Goal: Task Accomplishment & Management: Use online tool/utility

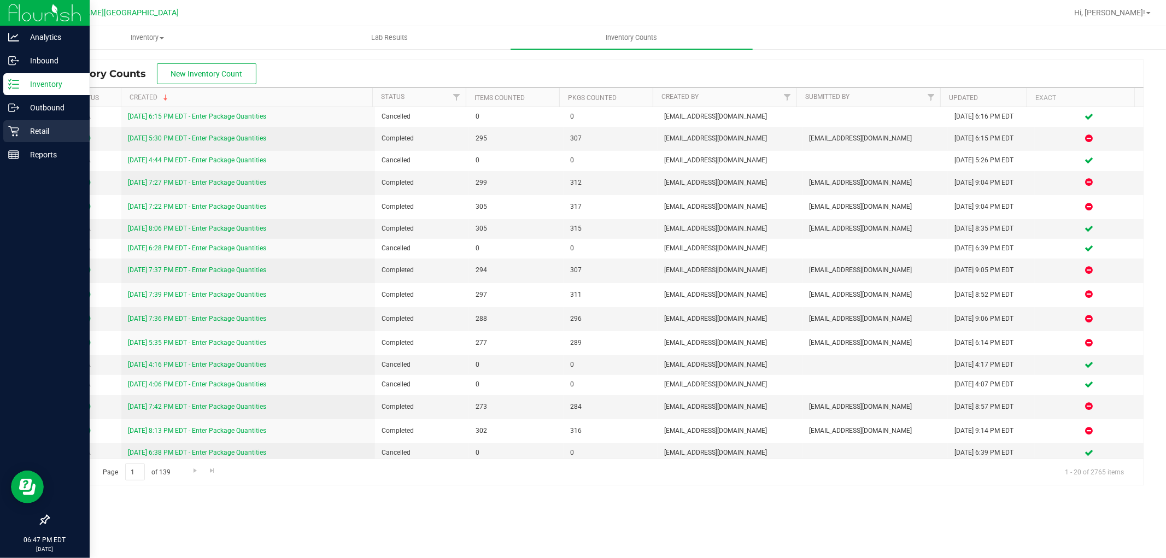
click at [50, 128] on p "Retail" at bounding box center [52, 131] width 66 height 13
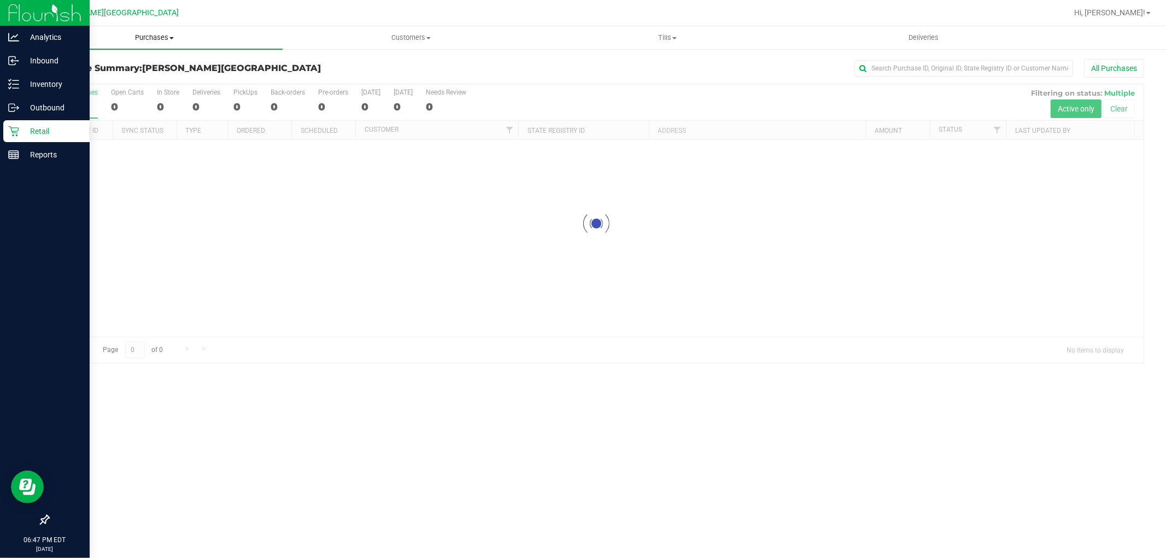
click at [152, 37] on span "Purchases" at bounding box center [154, 38] width 256 height 10
click at [95, 78] on li "Fulfillment" at bounding box center [154, 79] width 256 height 13
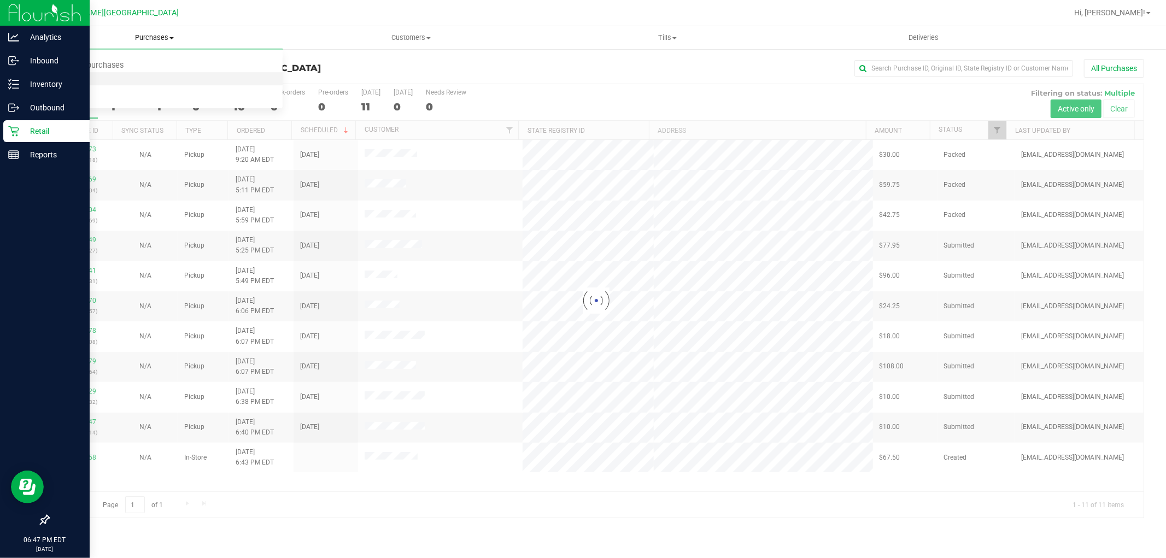
click at [56, 82] on span "Fulfillment" at bounding box center [60, 78] width 68 height 9
click at [97, 81] on li "Fulfillment" at bounding box center [154, 79] width 256 height 13
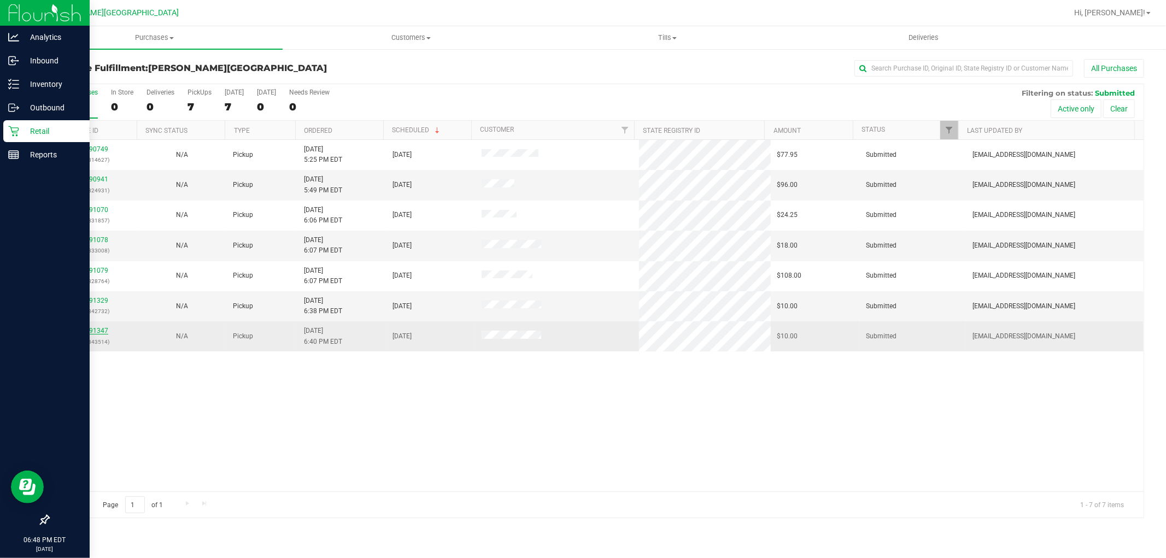
click at [94, 334] on link "11991347" at bounding box center [93, 331] width 31 height 8
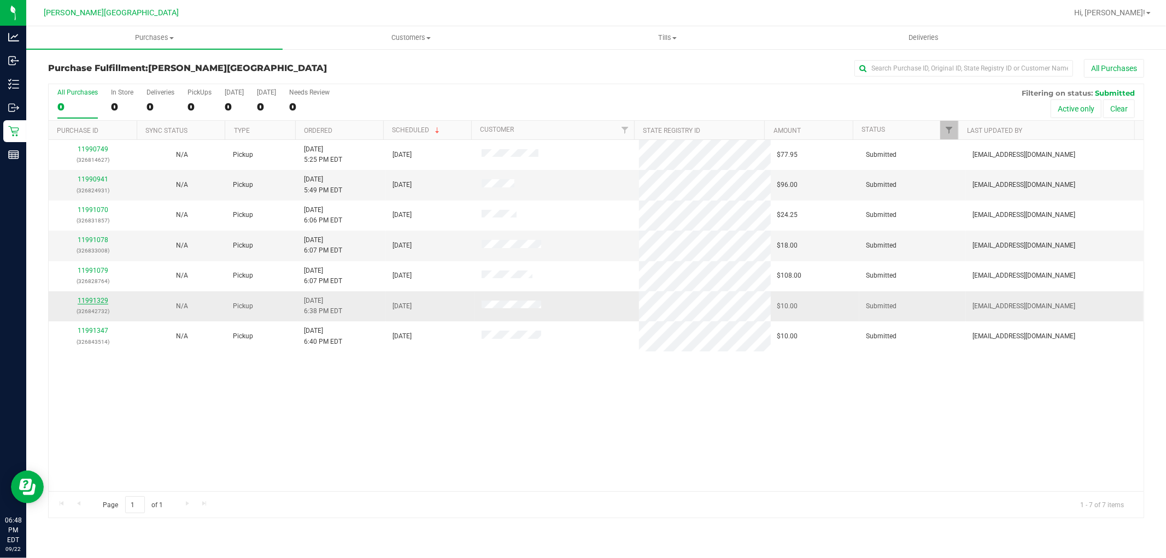
click at [102, 299] on link "11991329" at bounding box center [93, 301] width 31 height 8
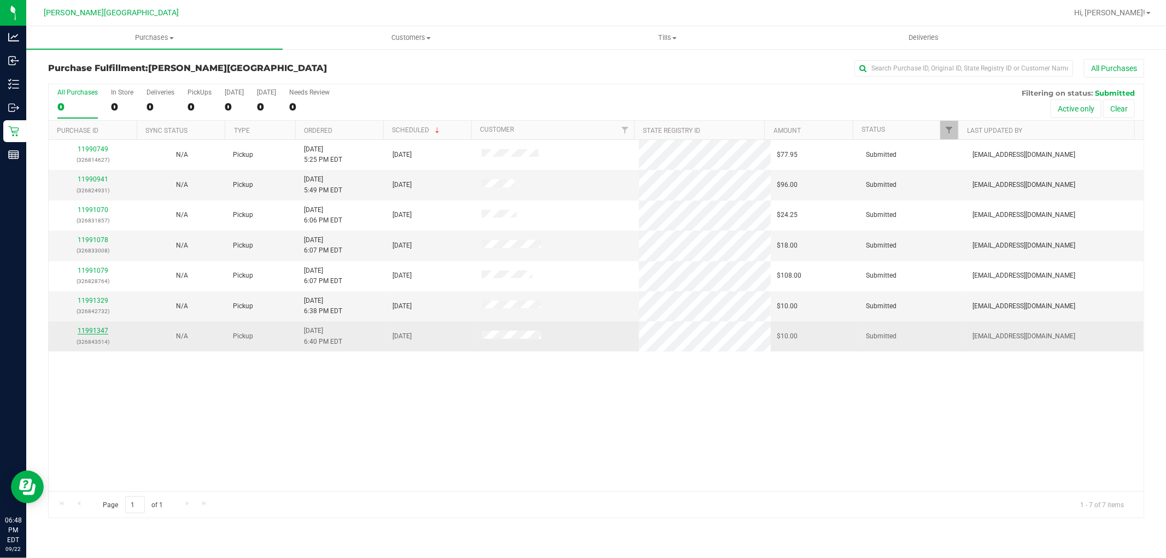
click at [102, 328] on link "11991347" at bounding box center [93, 331] width 31 height 8
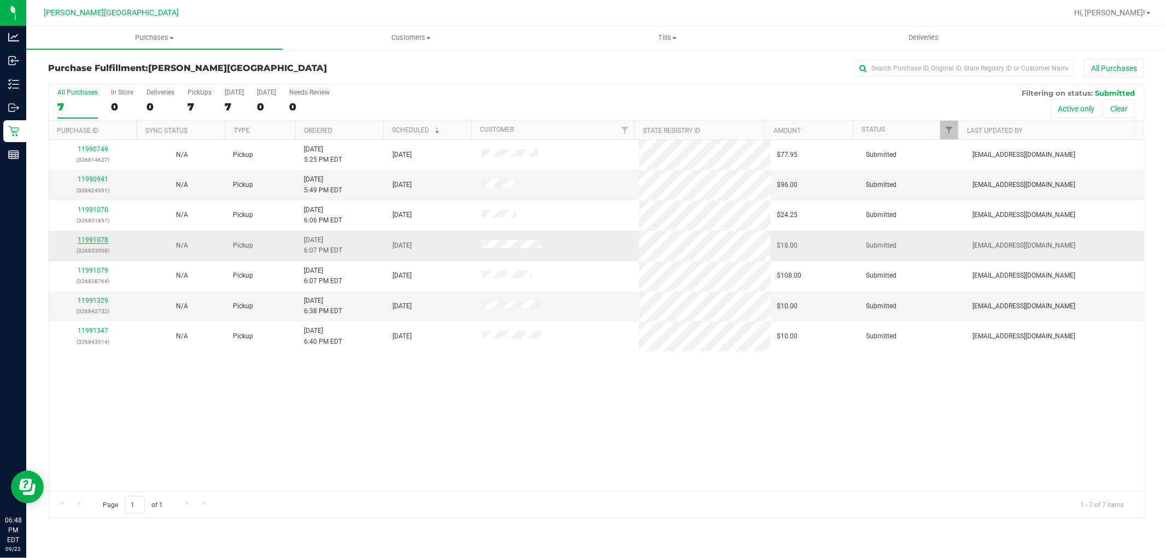
click at [101, 240] on link "11991078" at bounding box center [93, 240] width 31 height 8
click at [100, 301] on link "11991329" at bounding box center [93, 301] width 31 height 8
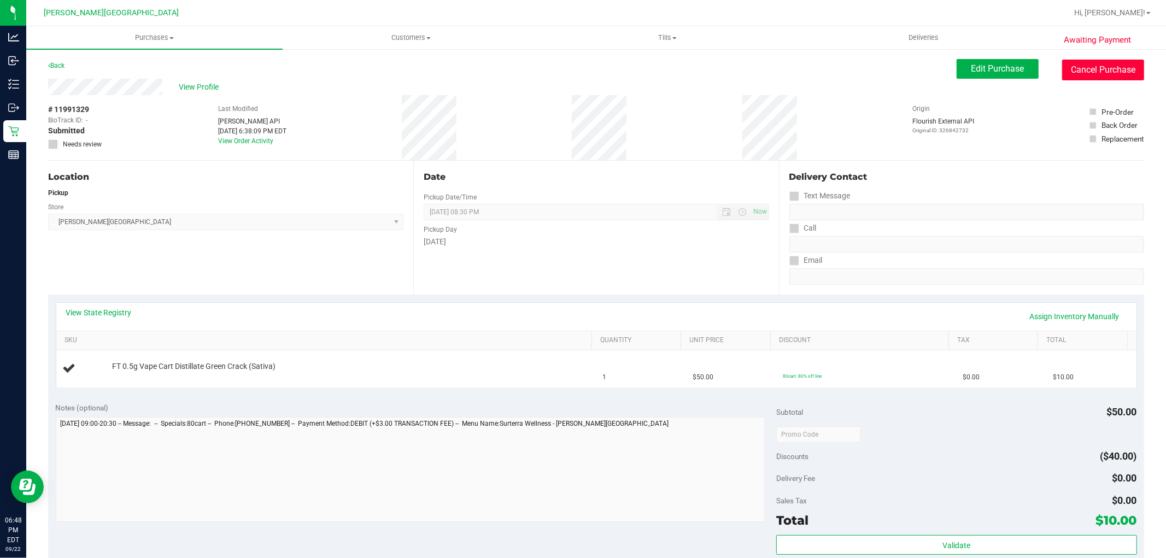
click at [1084, 77] on button "Cancel Purchase" at bounding box center [1103, 70] width 82 height 21
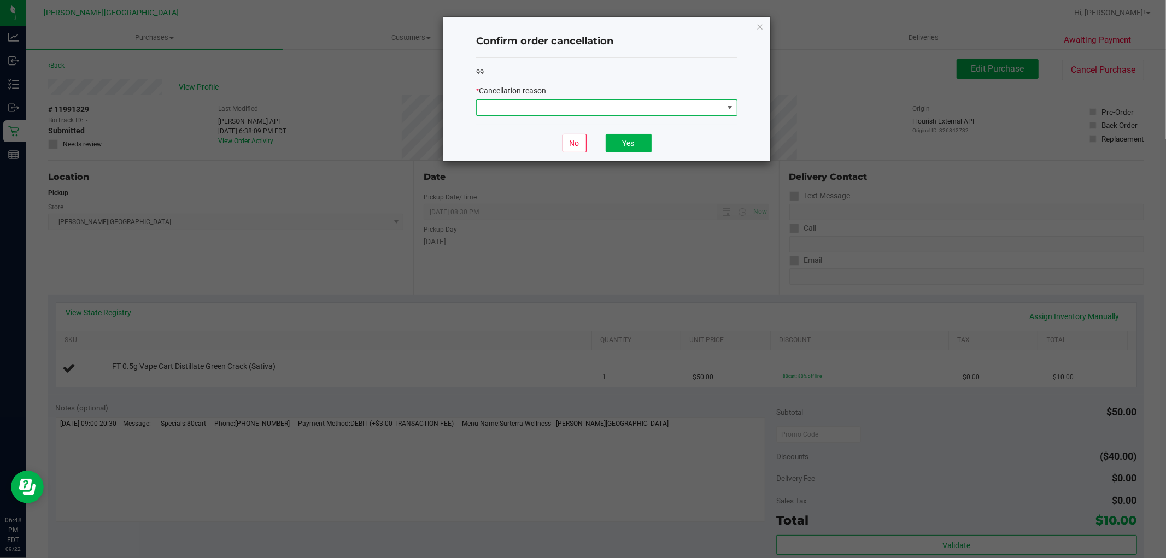
click at [651, 115] on span at bounding box center [600, 107] width 247 height 15
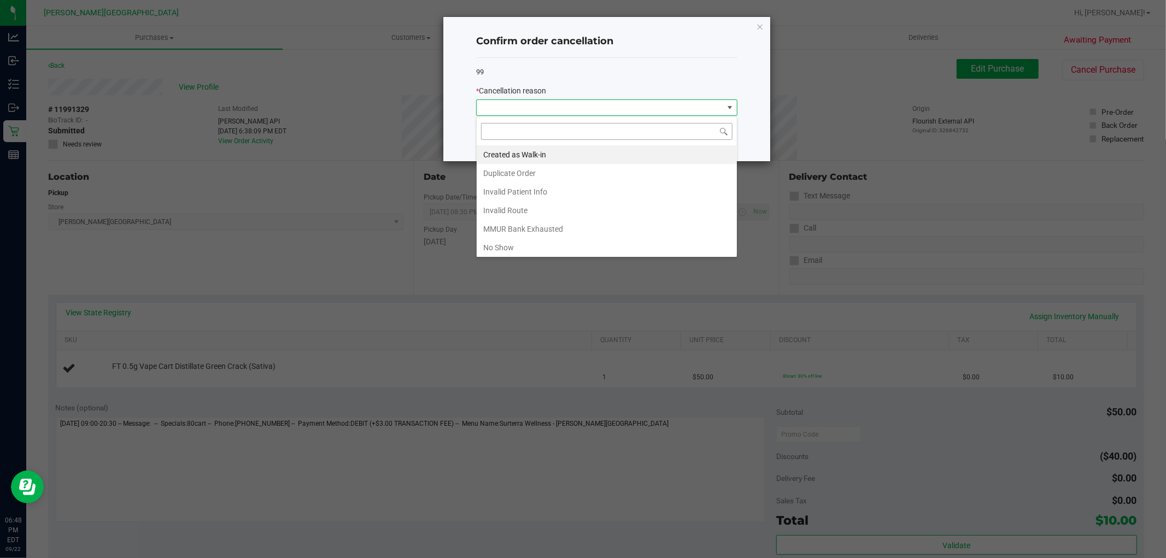
scroll to position [16, 261]
click at [755, 70] on div "Confirm order cancellation 99 * Cancellation reason No Yes" at bounding box center [606, 89] width 327 height 144
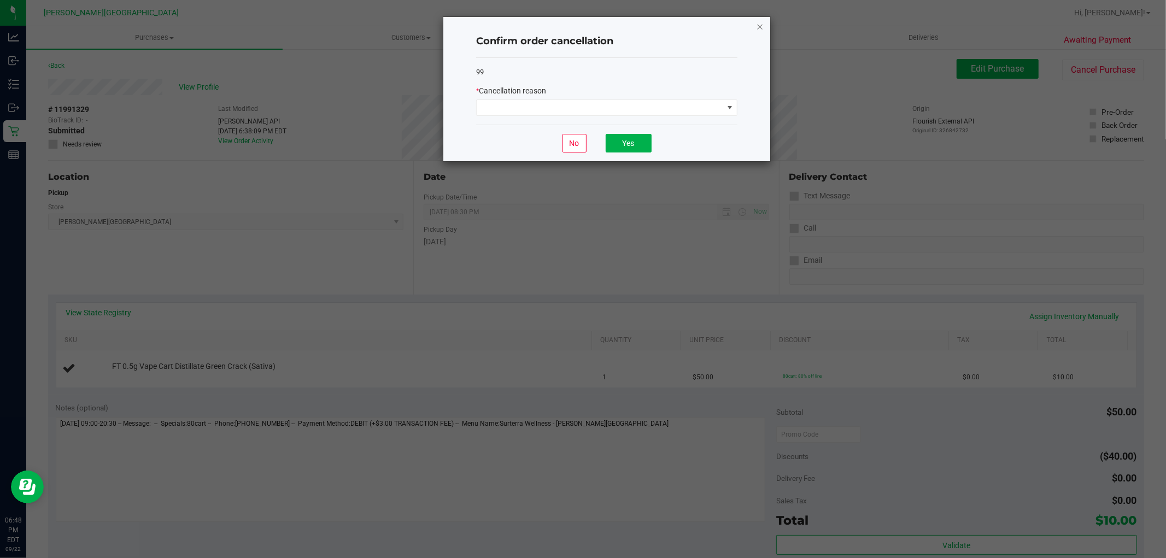
click at [758, 23] on icon "Close" at bounding box center [760, 26] width 8 height 13
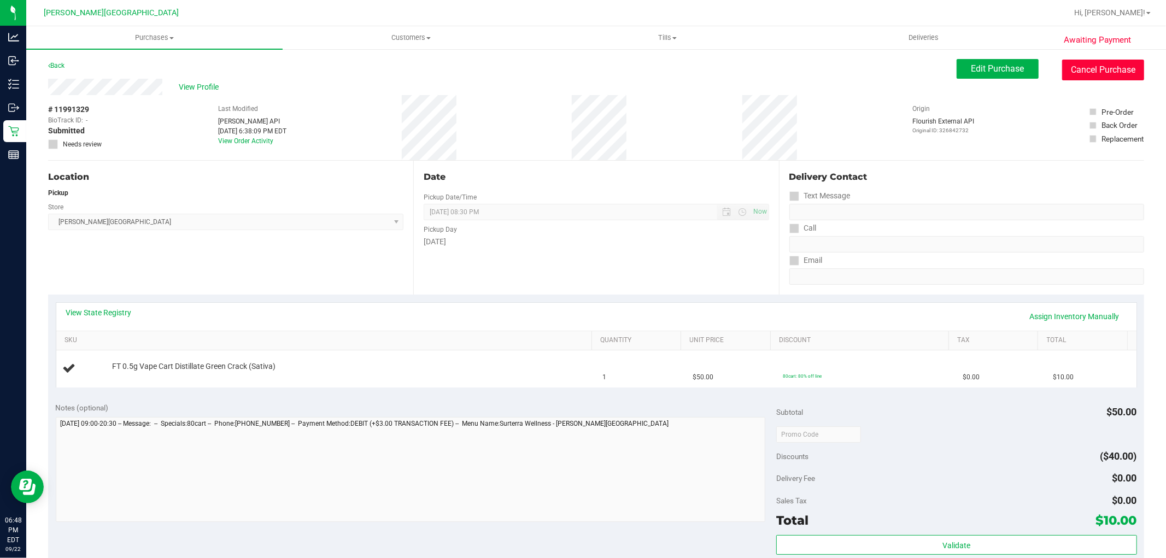
click at [1089, 66] on button "Cancel Purchase" at bounding box center [1103, 70] width 82 height 21
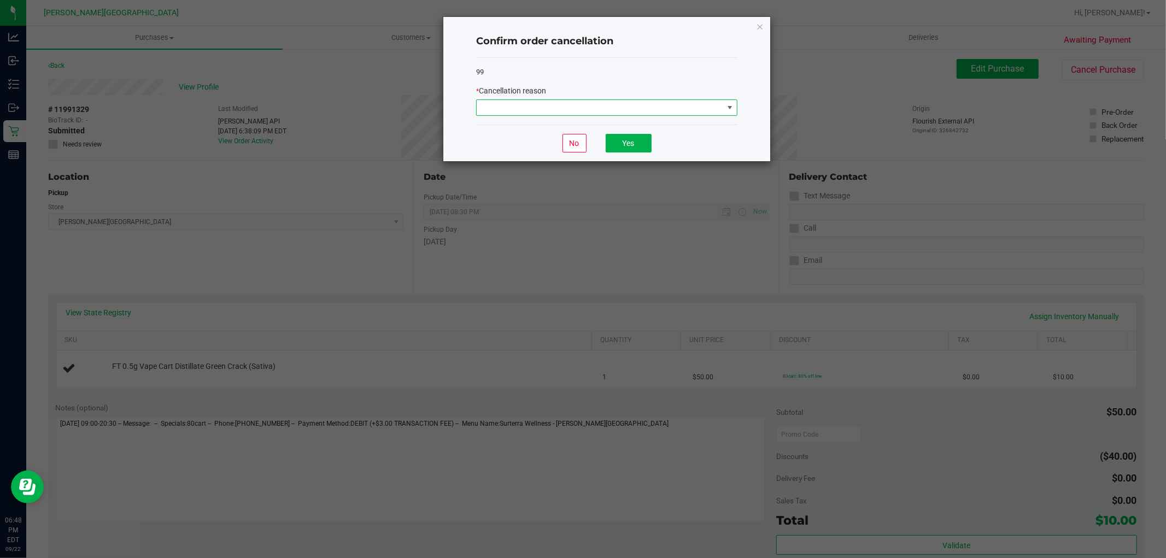
click at [631, 112] on span at bounding box center [600, 107] width 247 height 15
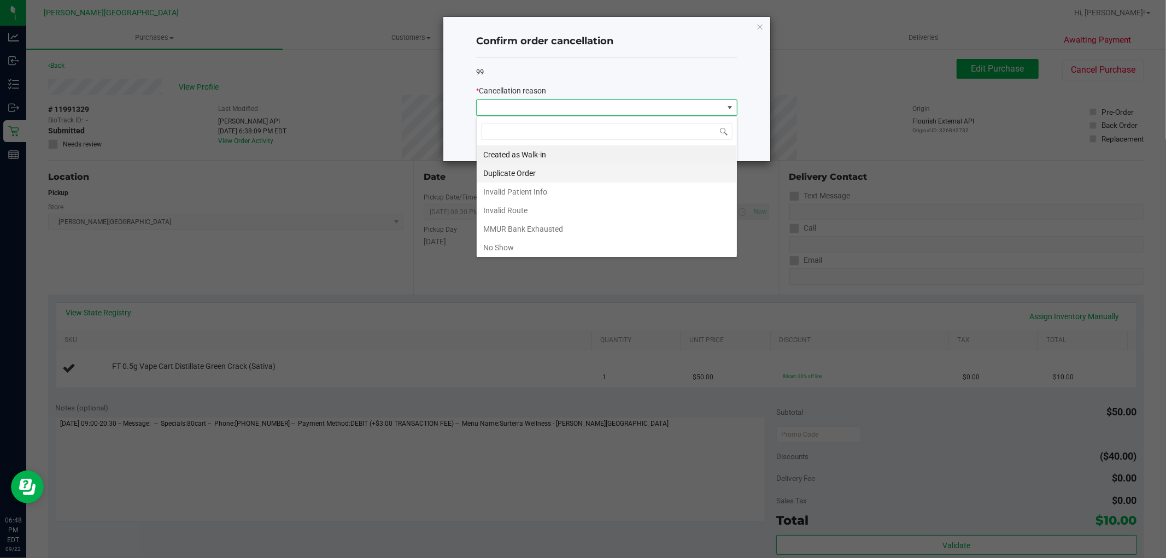
click at [515, 177] on li "Duplicate Order" at bounding box center [607, 173] width 260 height 19
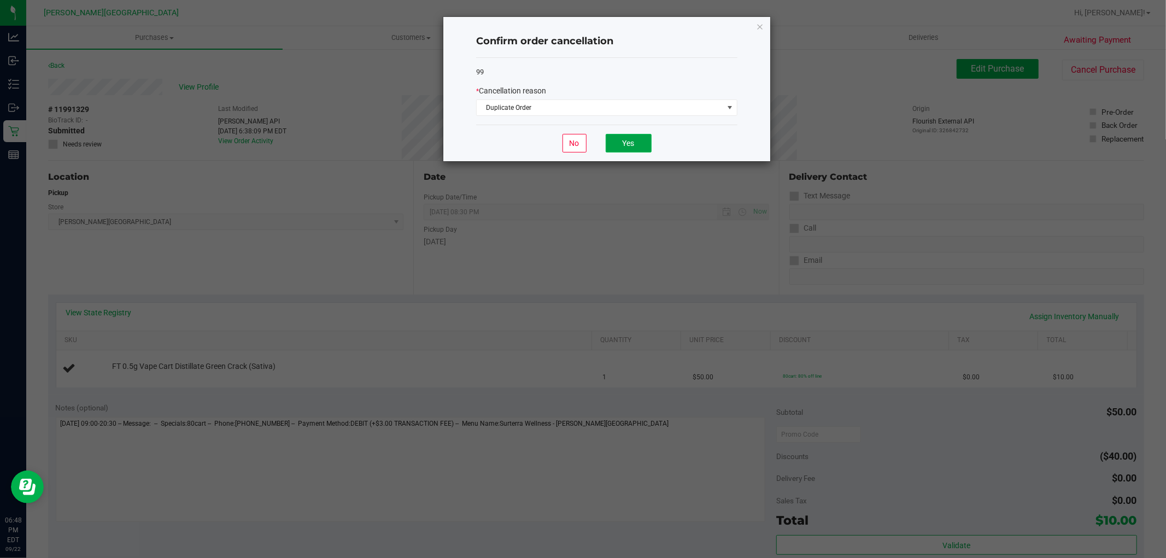
click at [629, 149] on button "Yes" at bounding box center [629, 143] width 46 height 19
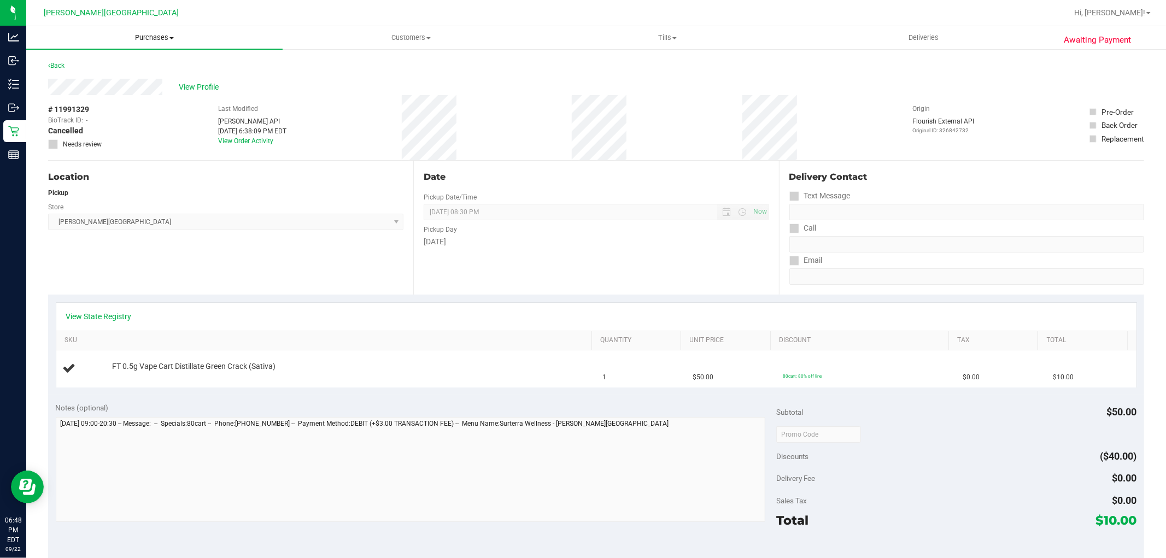
click at [143, 34] on span "Purchases" at bounding box center [154, 38] width 256 height 10
click at [53, 75] on span "Fulfillment" at bounding box center [60, 78] width 68 height 9
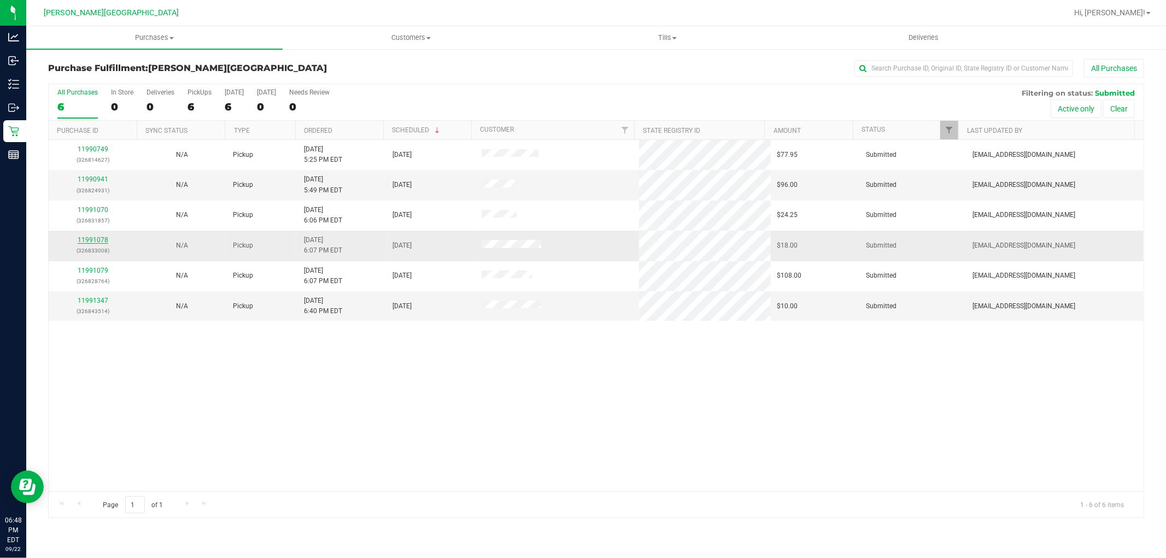
click at [97, 242] on link "11991078" at bounding box center [93, 240] width 31 height 8
click at [95, 304] on link "11991347" at bounding box center [93, 301] width 31 height 8
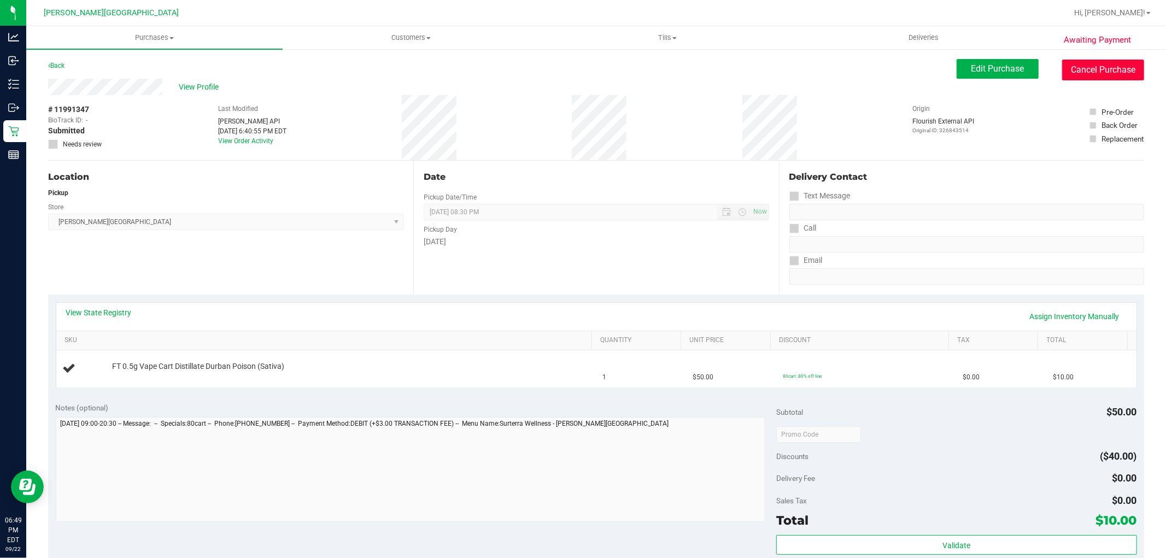
click at [1083, 68] on button "Cancel Purchase" at bounding box center [1103, 70] width 82 height 21
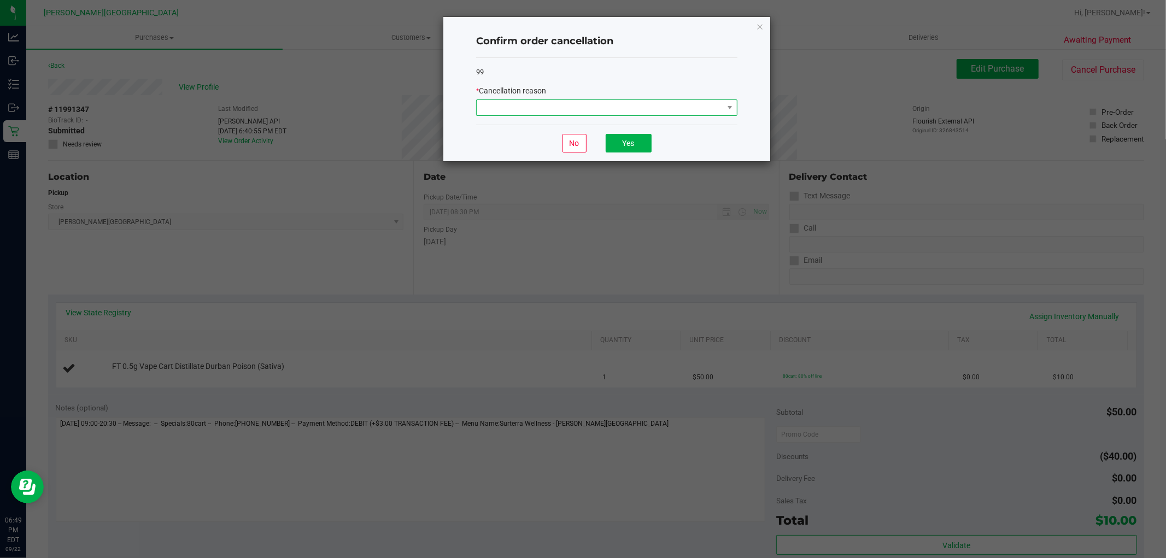
click at [629, 109] on span at bounding box center [600, 107] width 247 height 15
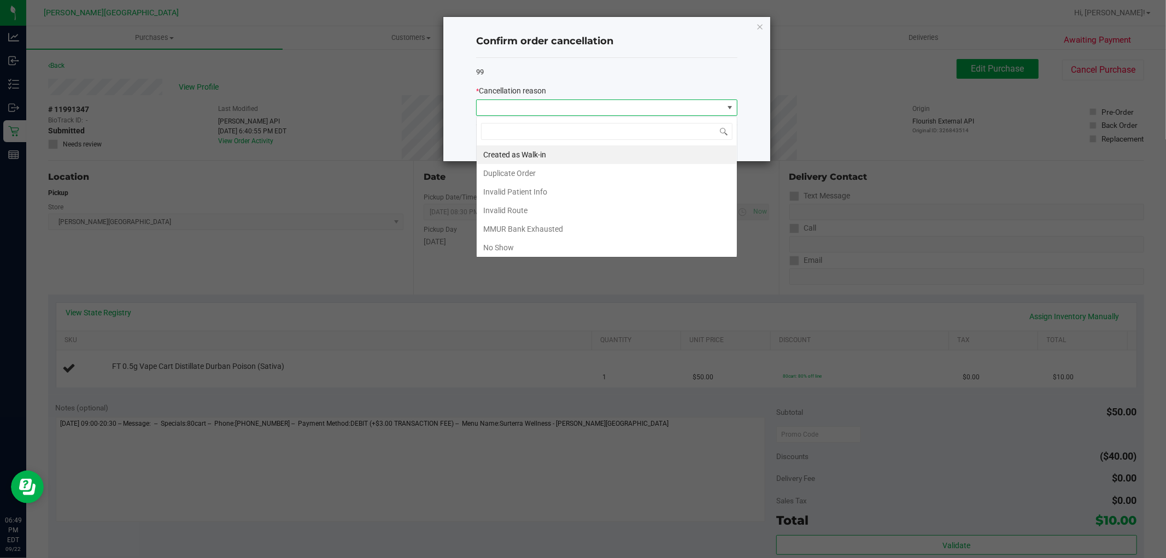
scroll to position [16, 261]
click at [510, 174] on li "Duplicate Order" at bounding box center [607, 173] width 260 height 19
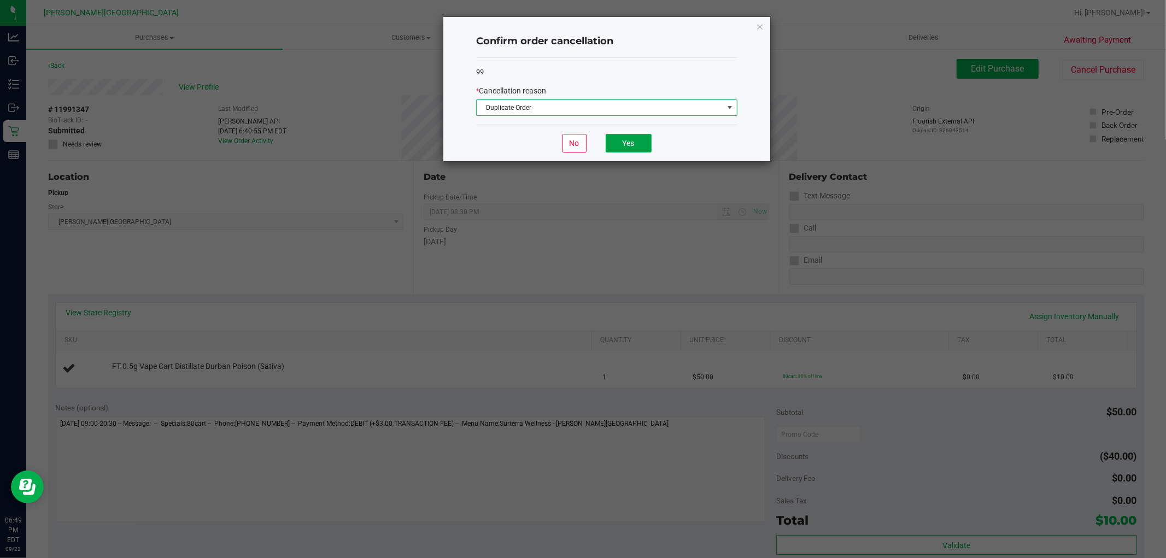
click at [650, 136] on button "Yes" at bounding box center [629, 143] width 46 height 19
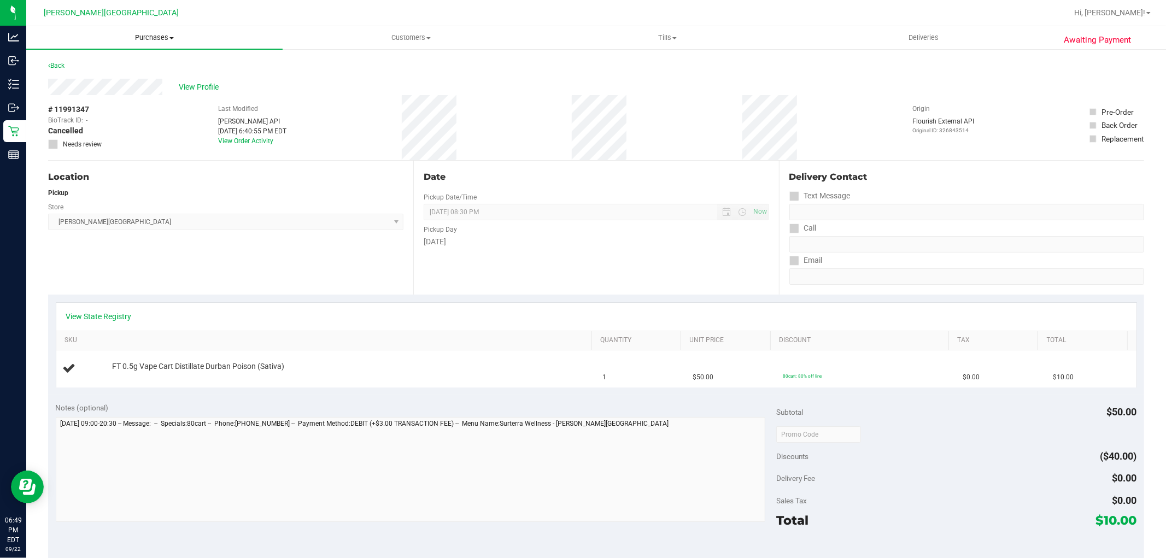
click at [140, 34] on span "Purchases" at bounding box center [154, 38] width 256 height 10
click at [77, 80] on span "Fulfillment" at bounding box center [60, 78] width 68 height 9
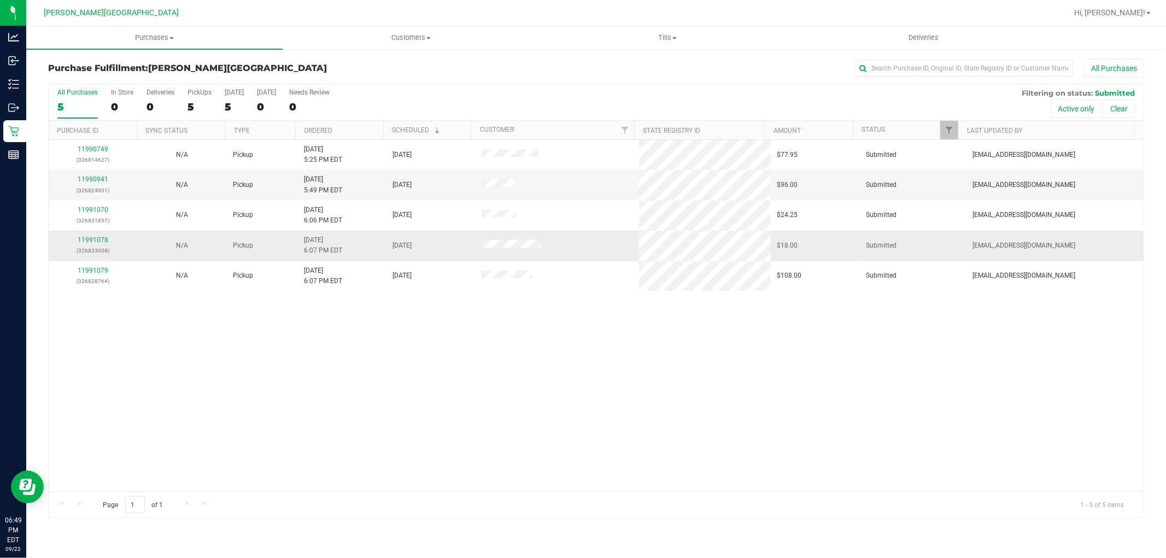
click at [101, 244] on div "11991078 (326833008)" at bounding box center [92, 245] width 75 height 21
click at [93, 242] on link "11991078" at bounding box center [93, 240] width 31 height 8
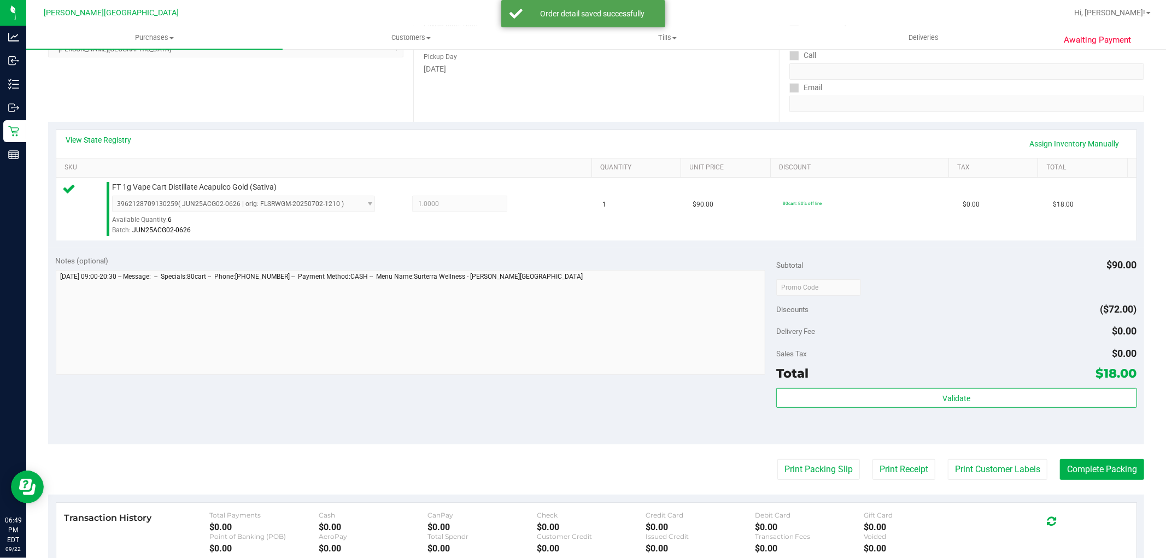
scroll to position [243, 0]
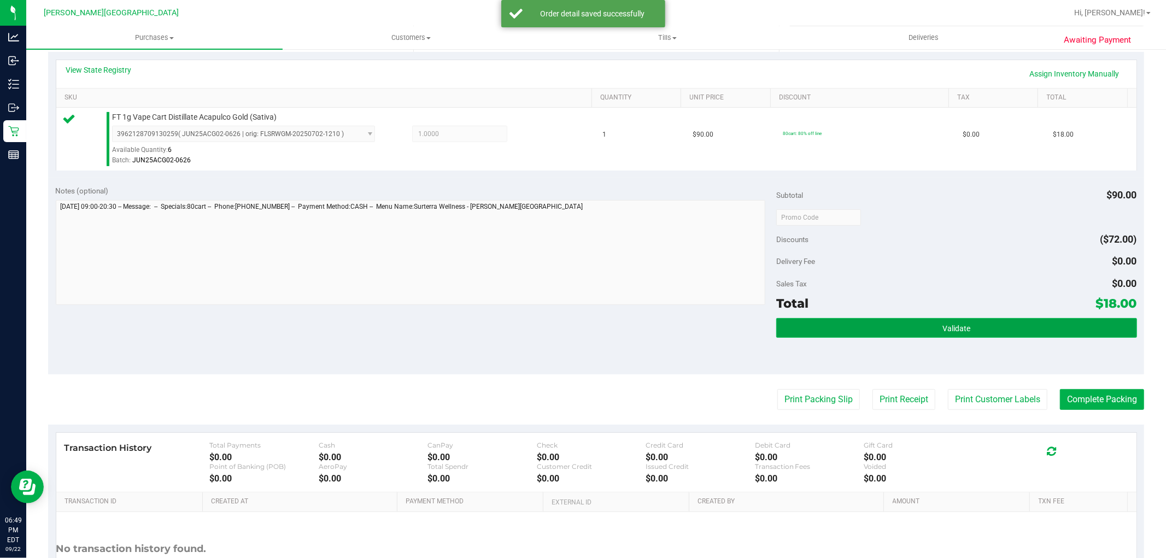
click at [1039, 324] on button "Validate" at bounding box center [956, 328] width 360 height 20
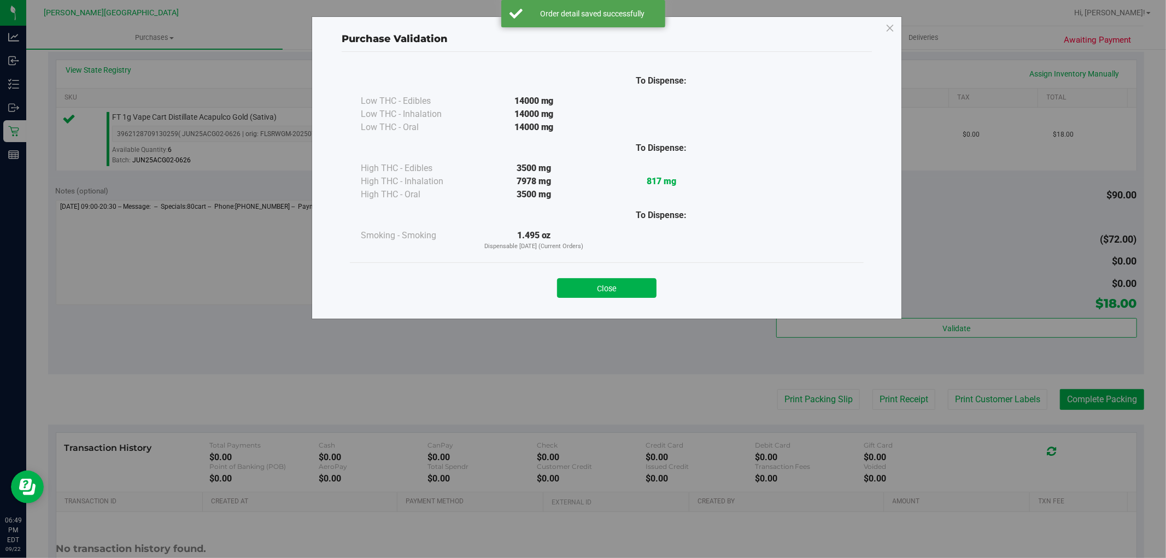
click at [645, 307] on div "To Dispense: Low THC - Edibles 14000 mg" at bounding box center [607, 180] width 530 height 257
click at [643, 288] on button "Close" at bounding box center [607, 288] width 100 height 20
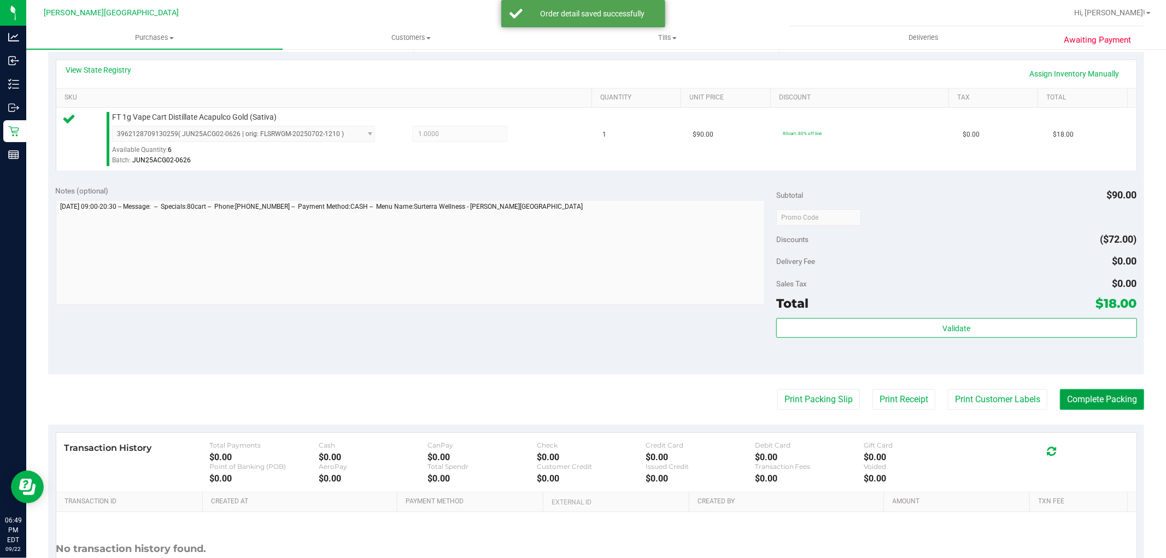
click at [1074, 394] on button "Complete Packing" at bounding box center [1102, 399] width 84 height 21
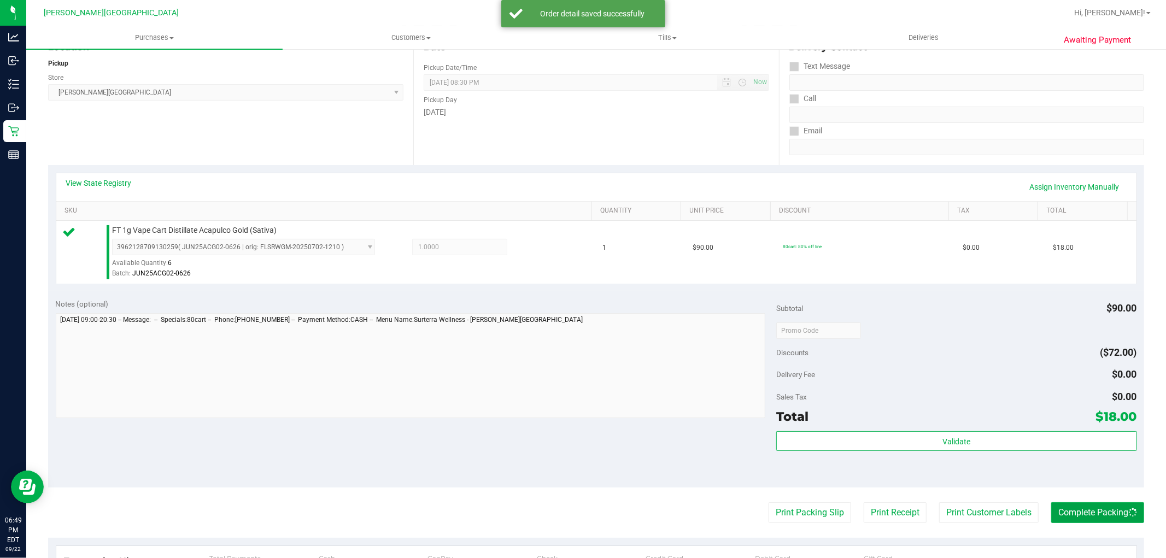
scroll to position [0, 0]
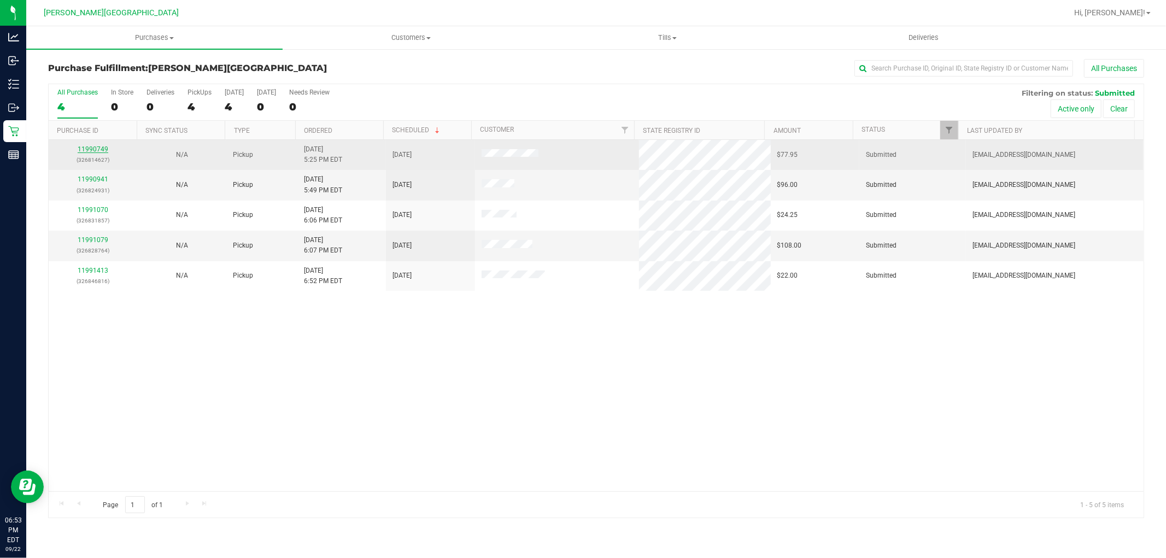
click at [92, 149] on link "11990749" at bounding box center [93, 149] width 31 height 8
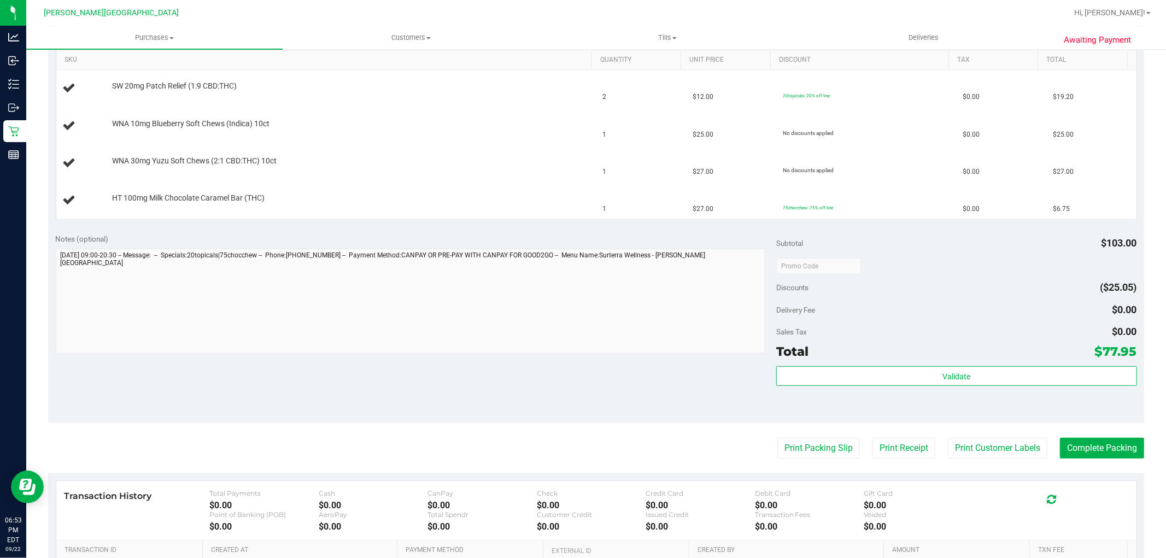
scroll to position [303, 0]
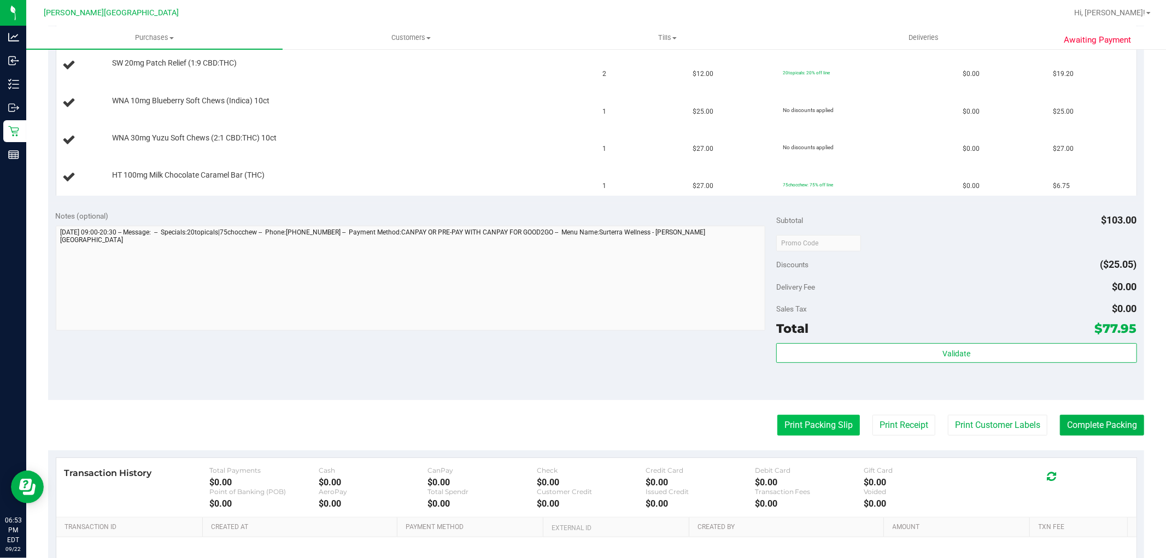
click at [788, 425] on button "Print Packing Slip" at bounding box center [819, 425] width 83 height 21
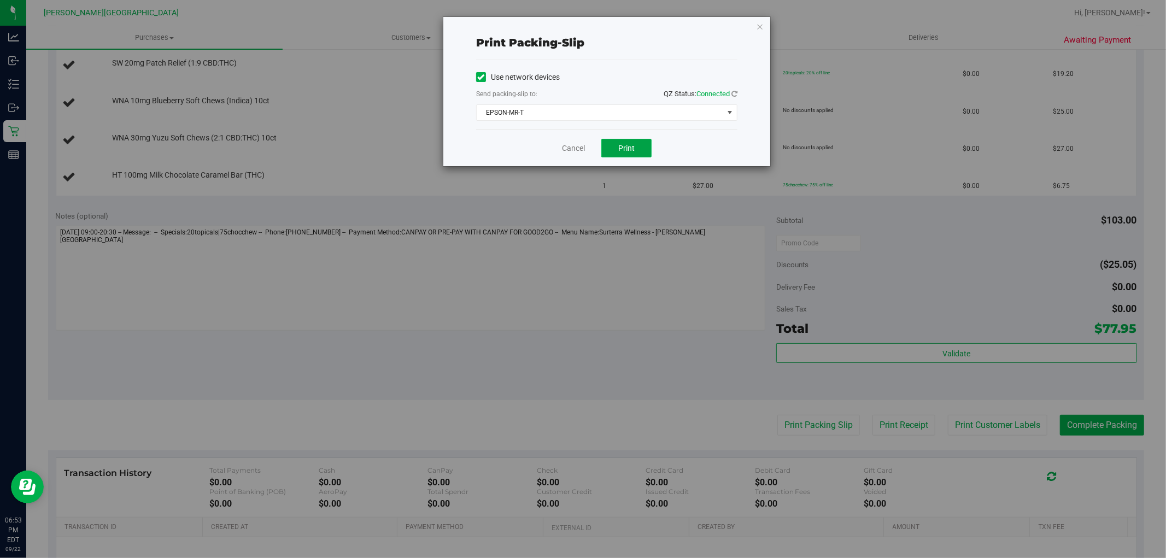
click at [614, 149] on button "Print" at bounding box center [627, 148] width 50 height 19
click at [764, 28] on div "Print packing-slip Use network devices Send packing-slip to: QZ Status: Connect…" at bounding box center [606, 91] width 327 height 149
click at [760, 24] on icon "button" at bounding box center [760, 26] width 8 height 13
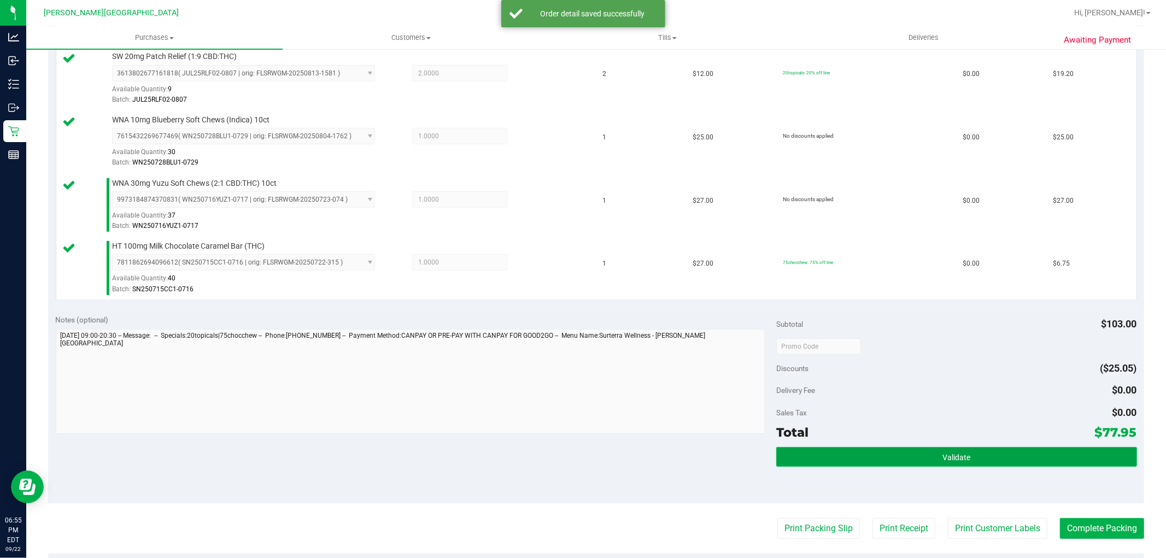
click at [943, 456] on span "Validate" at bounding box center [957, 457] width 28 height 9
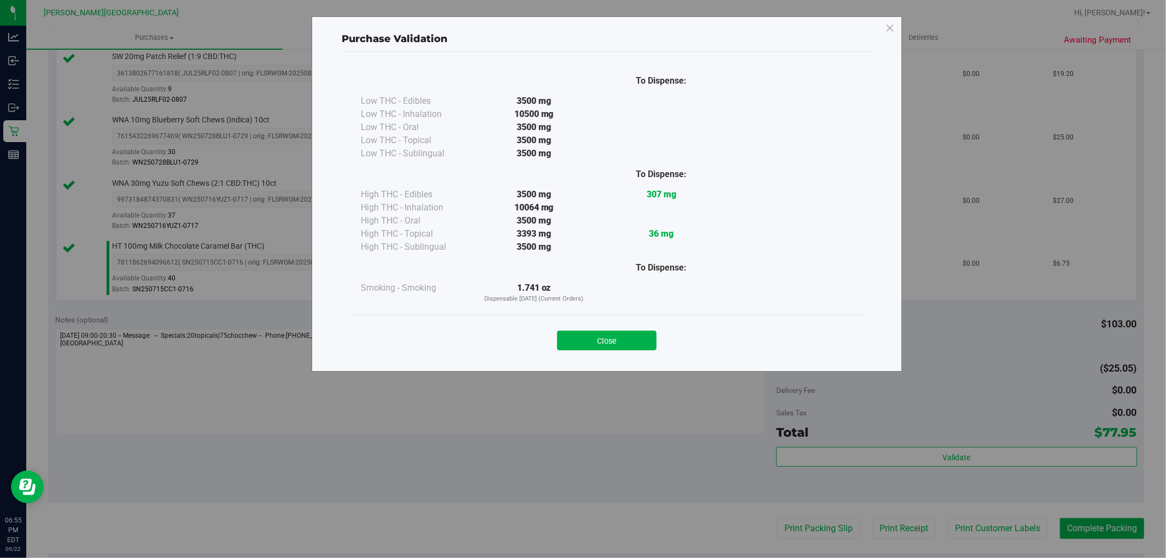
click at [615, 341] on button "Close" at bounding box center [607, 341] width 100 height 20
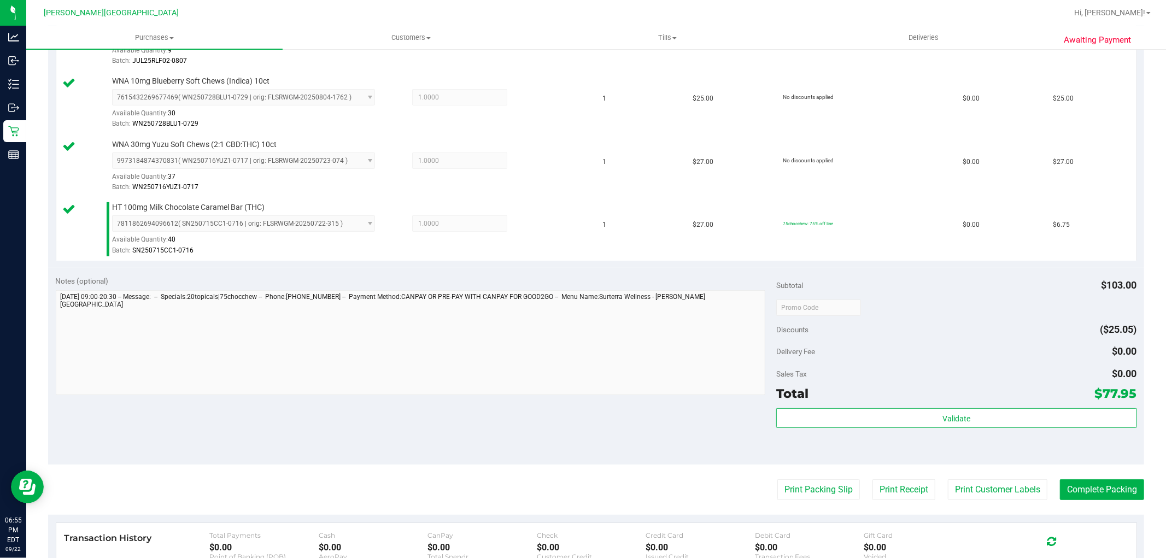
scroll to position [364, 0]
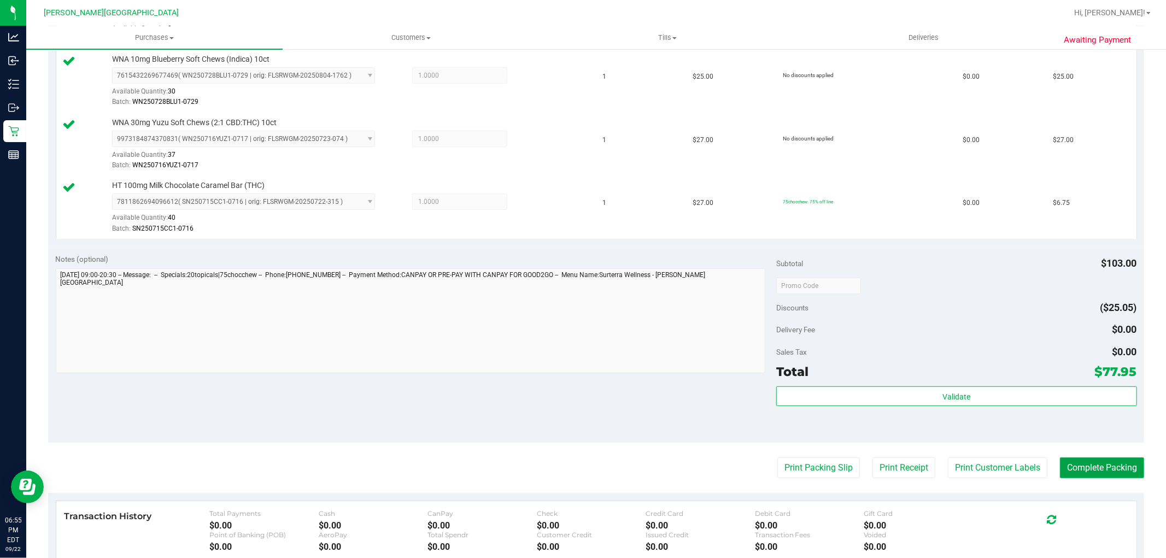
click at [1089, 471] on button "Complete Packing" at bounding box center [1102, 468] width 84 height 21
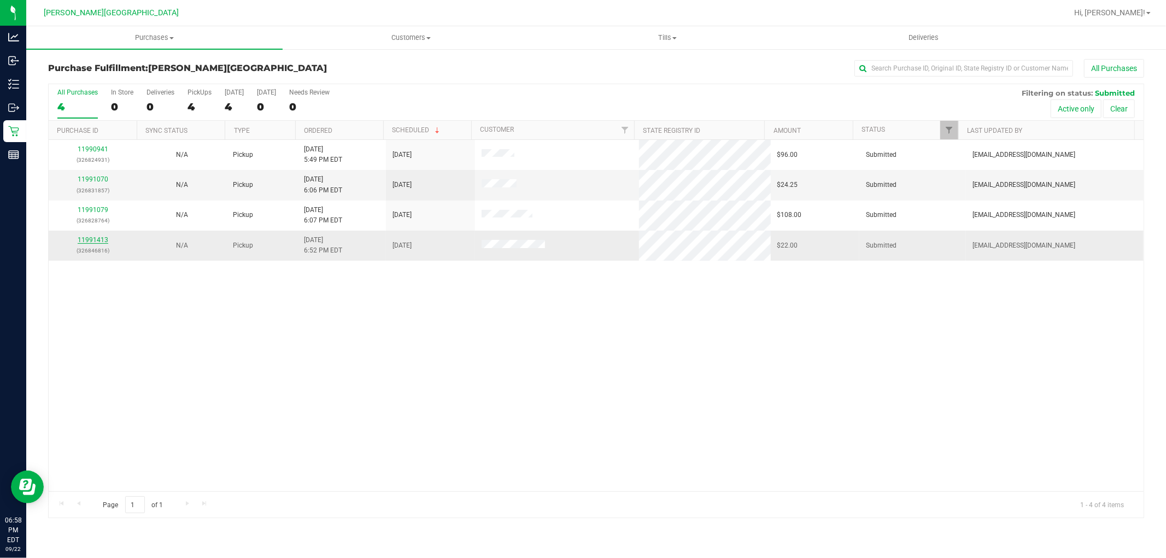
click at [102, 237] on link "11991413" at bounding box center [93, 240] width 31 height 8
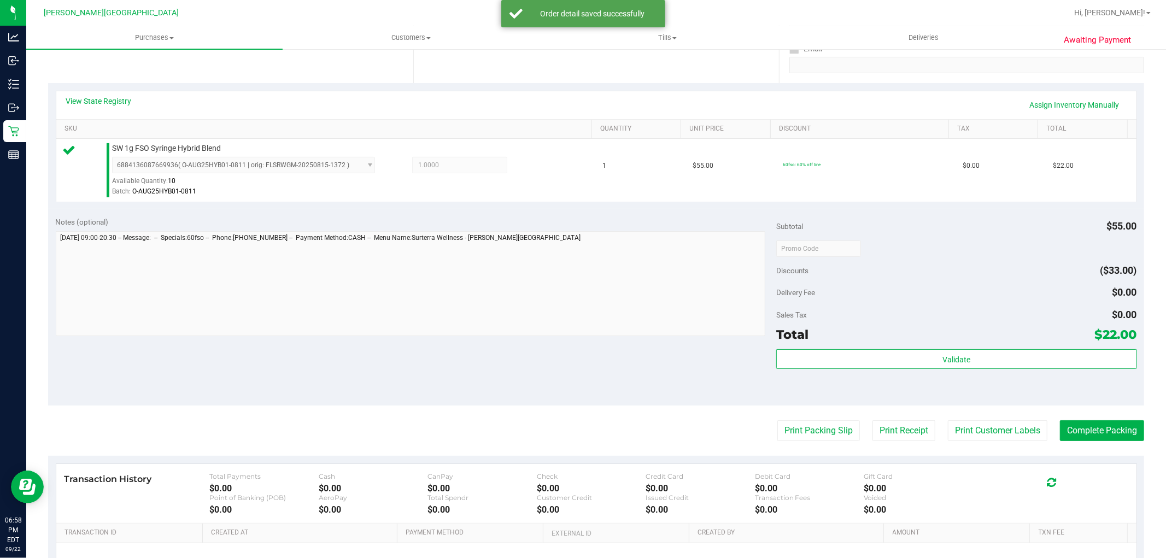
scroll to position [303, 0]
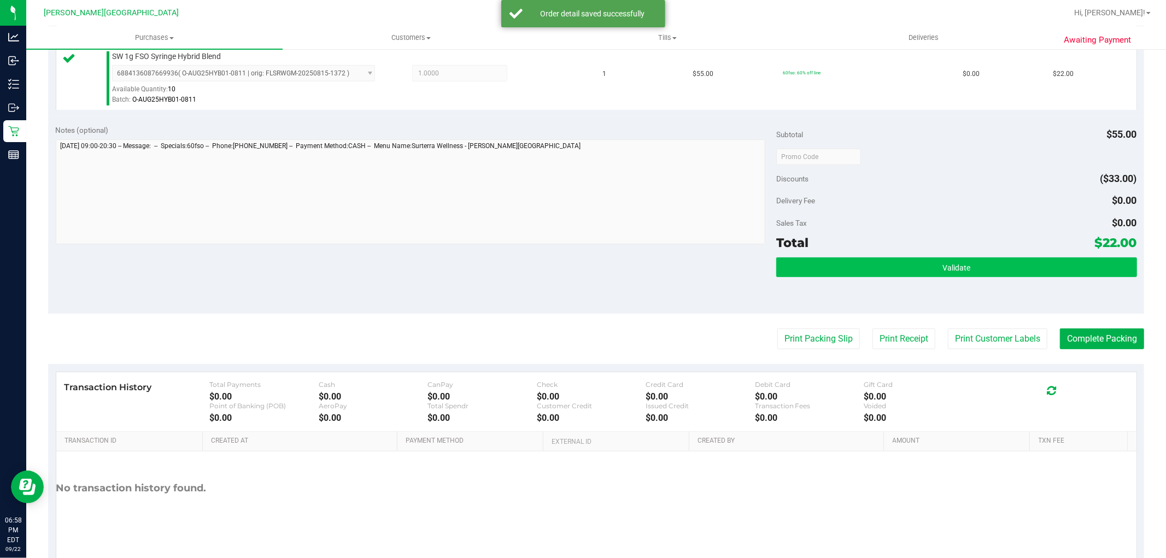
click at [916, 256] on div "Subtotal $55.00 Discounts ($33.00) Delivery Fee $0.00 Sales Tax $0.00 Total $22…" at bounding box center [956, 216] width 360 height 182
click at [909, 269] on button "Validate" at bounding box center [956, 268] width 360 height 20
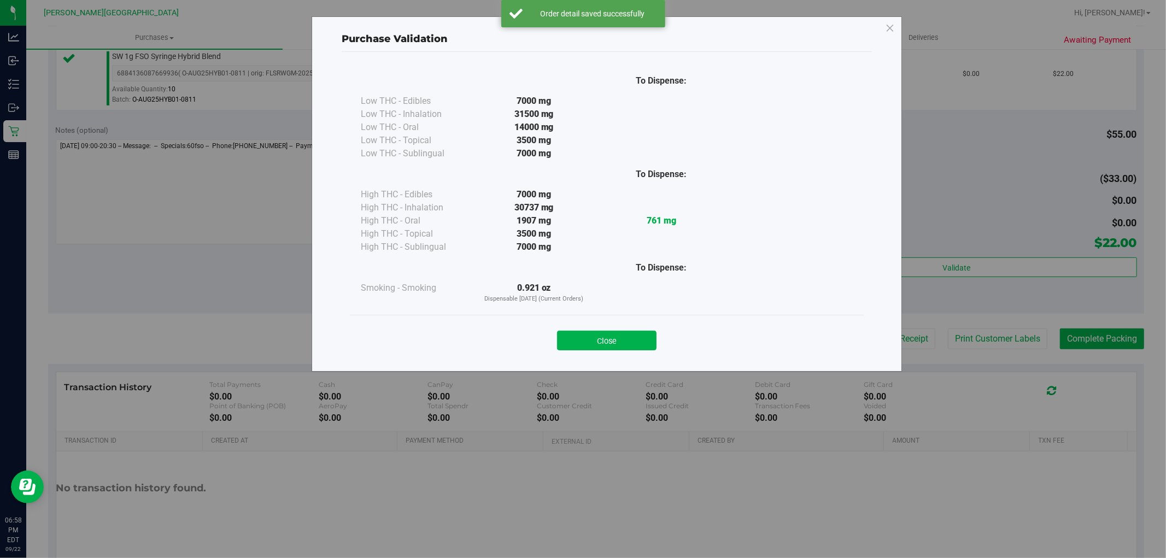
drag, startPoint x: 640, startPoint y: 342, endPoint x: 651, endPoint y: 345, distance: 11.2
click at [640, 342] on button "Close" at bounding box center [607, 341] width 100 height 20
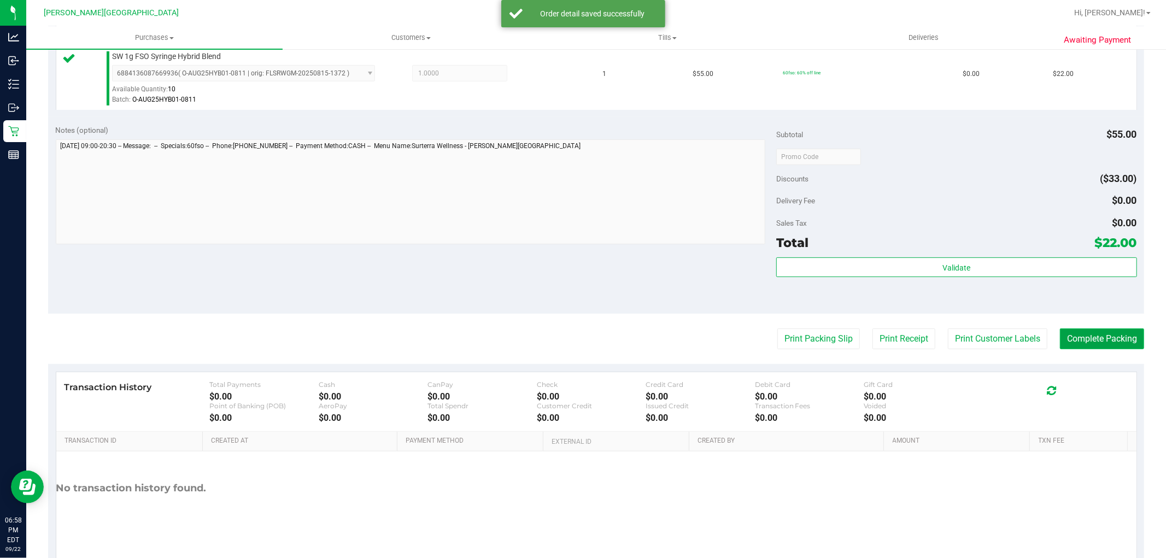
click at [1088, 337] on button "Complete Packing" at bounding box center [1102, 339] width 84 height 21
